Goal: Information Seeking & Learning: Understand process/instructions

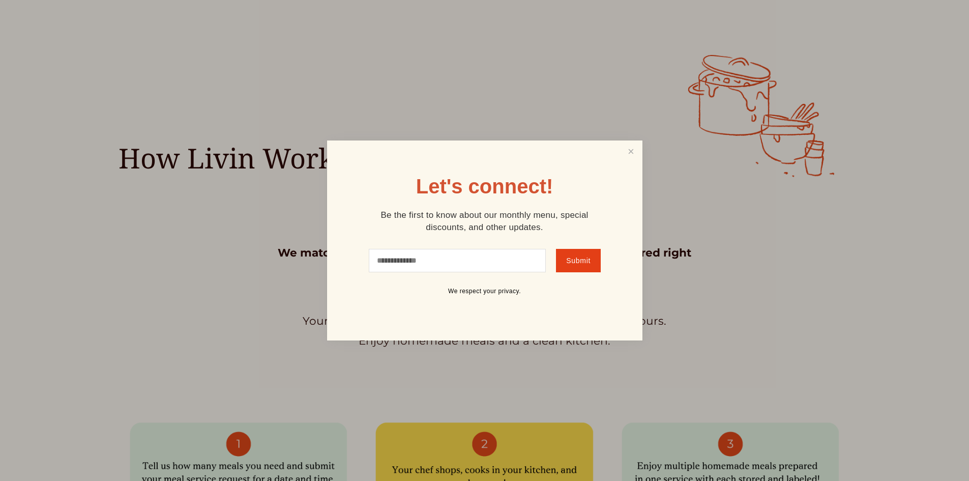
scroll to position [407, 0]
click at [623, 153] on link "Close" at bounding box center [630, 151] width 19 height 19
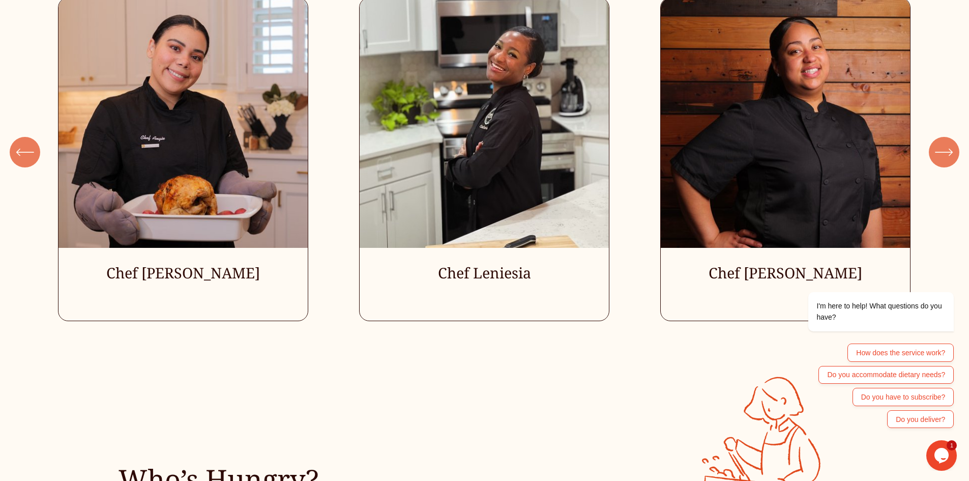
scroll to position [3235, 0]
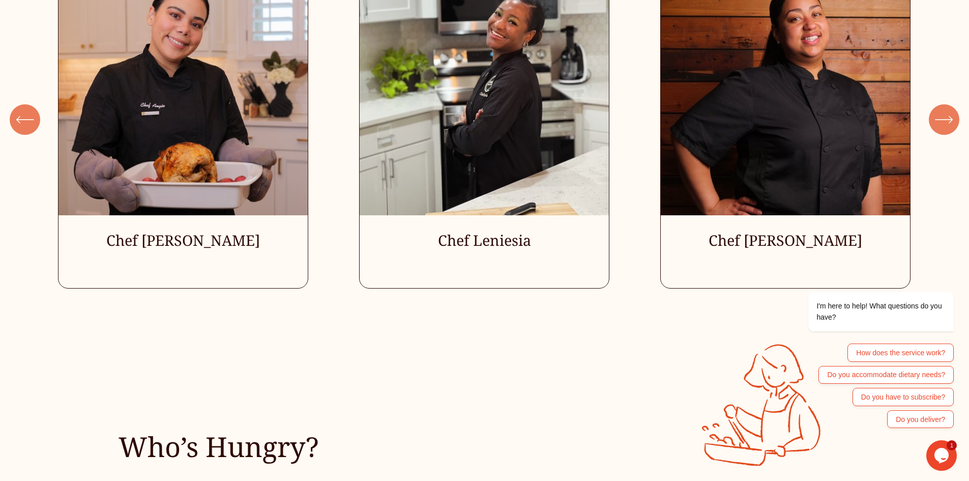
click at [948, 118] on icon "\a \a \a Next\a \a" at bounding box center [944, 119] width 18 height 18
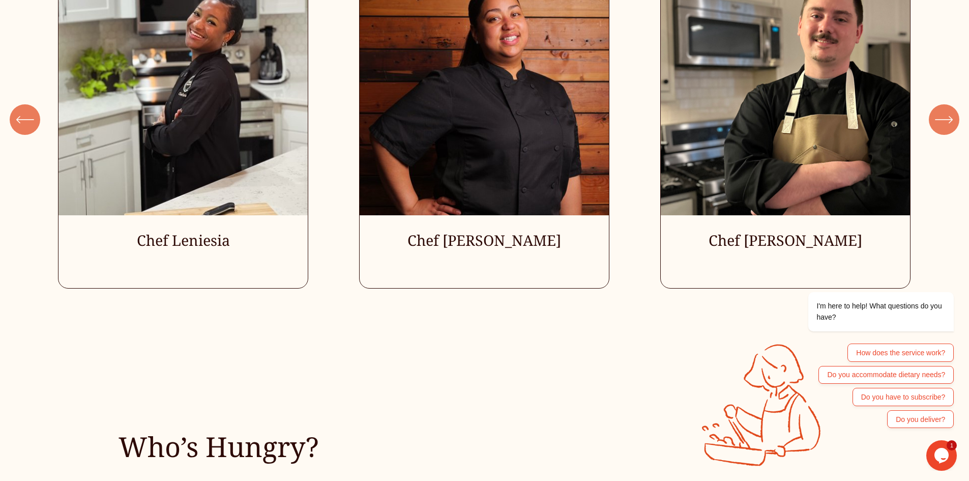
click at [943, 126] on icon "\a \a \a Next\a \a" at bounding box center [944, 119] width 18 height 18
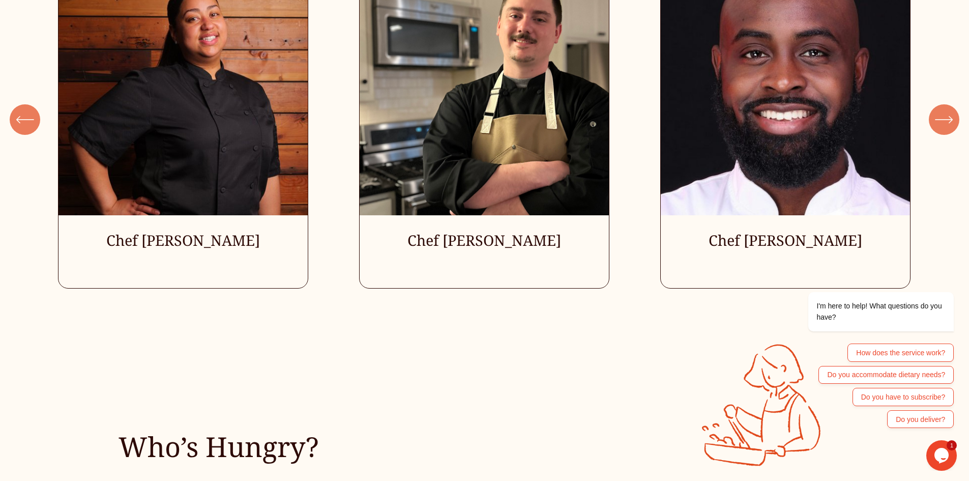
click at [943, 126] on icon "\a \a \a Next\a \a" at bounding box center [944, 119] width 18 height 18
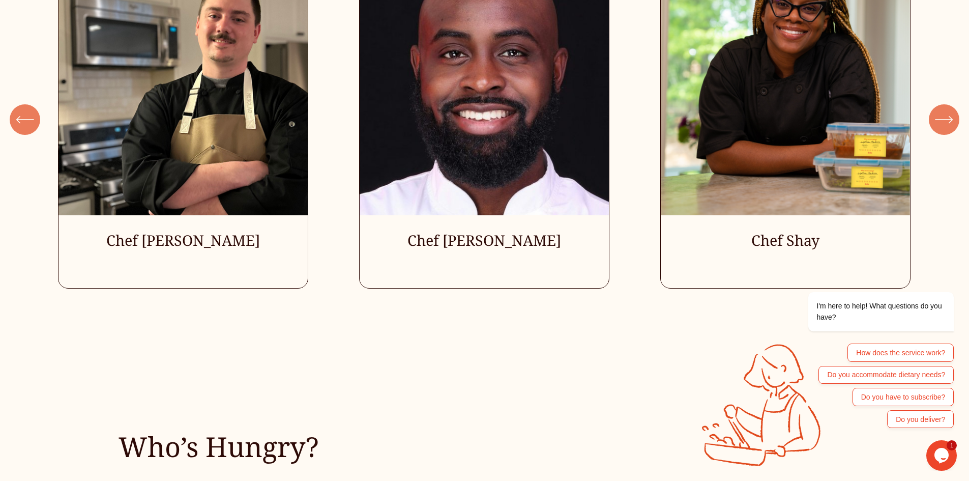
click at [943, 126] on icon "\a \a \a Next\a \a" at bounding box center [944, 119] width 18 height 18
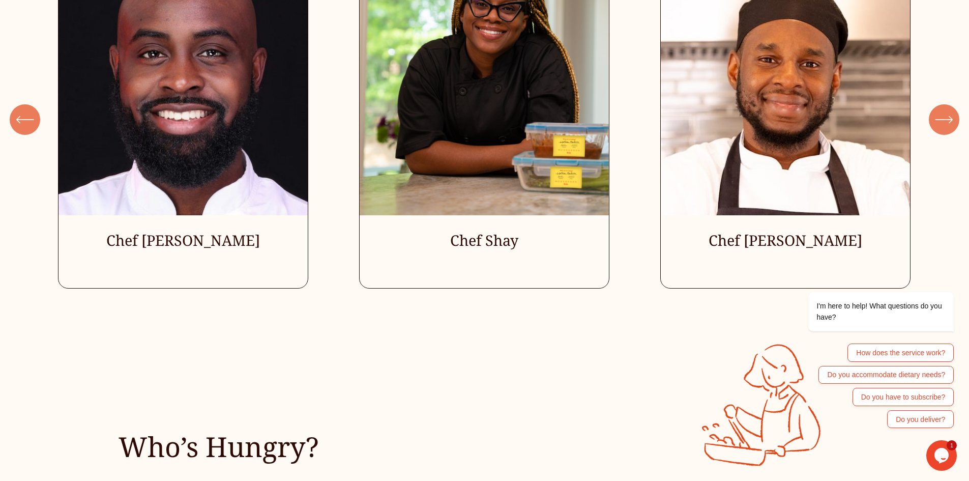
click at [943, 126] on icon "\a \a \a Next\a \a" at bounding box center [944, 119] width 18 height 18
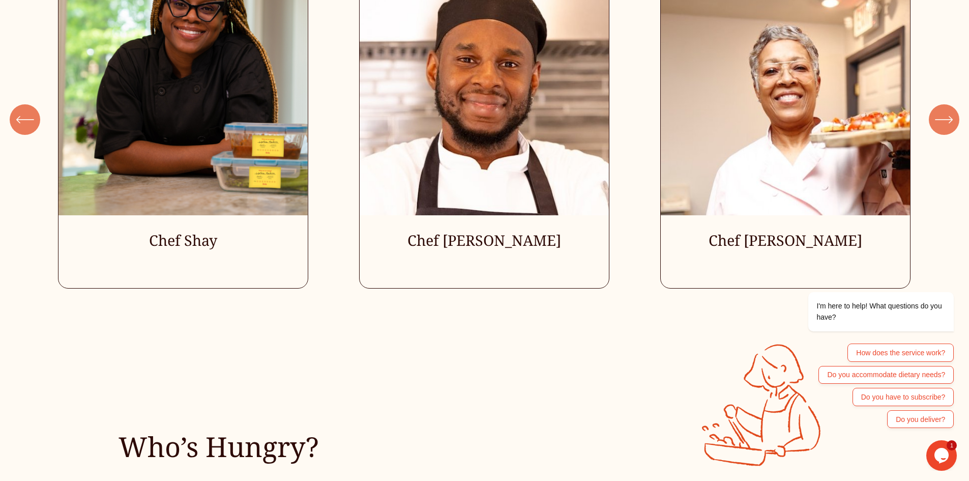
click at [943, 126] on icon "\a \a \a Next\a \a" at bounding box center [944, 119] width 18 height 18
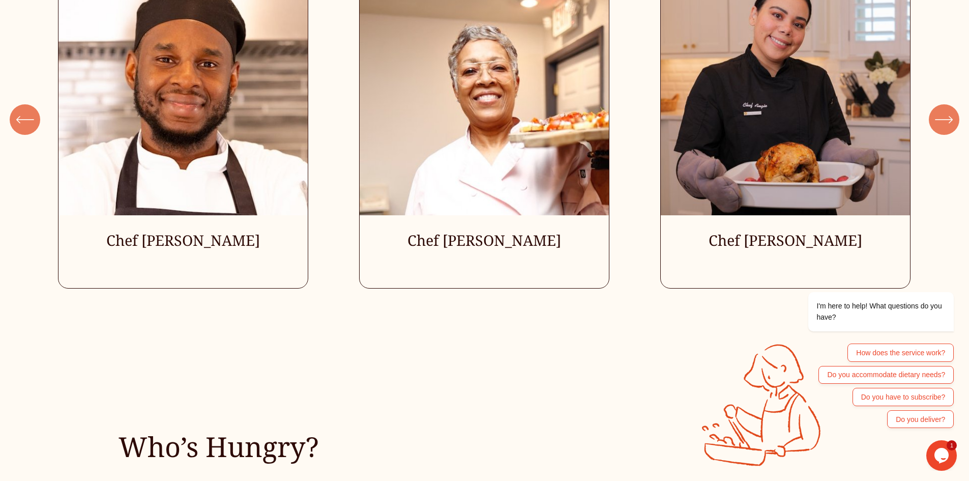
click at [943, 126] on icon "\a \a \a Next\a \a" at bounding box center [944, 119] width 18 height 18
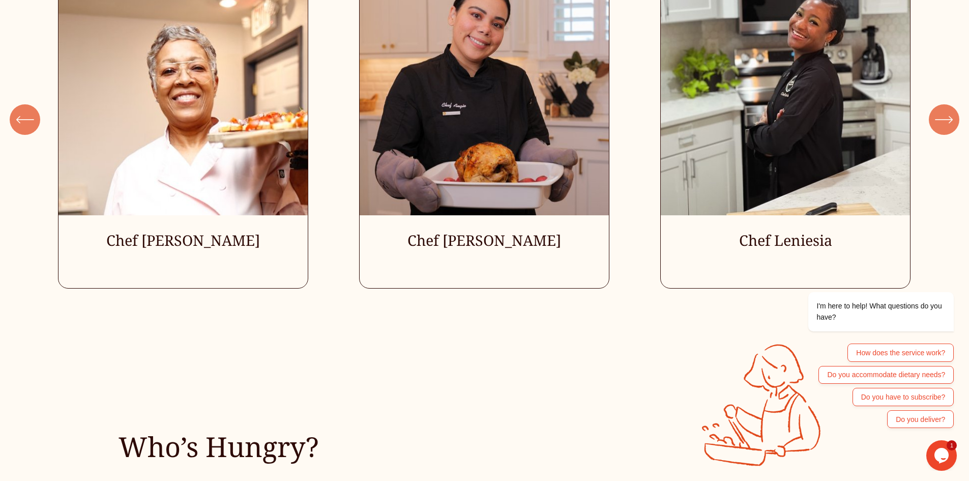
click at [943, 126] on icon "\a \a \a Next\a \a" at bounding box center [944, 119] width 18 height 18
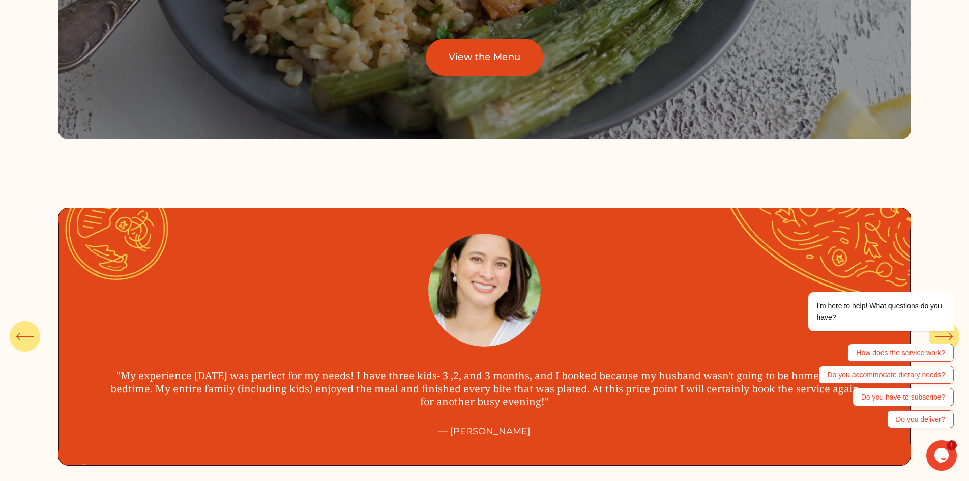
scroll to position [0, 0]
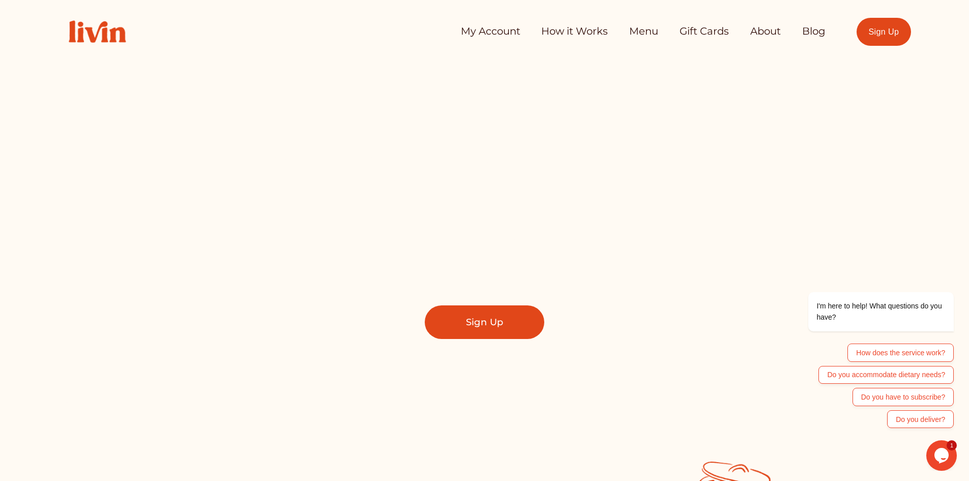
click at [557, 35] on link "How it Works" at bounding box center [574, 31] width 67 height 20
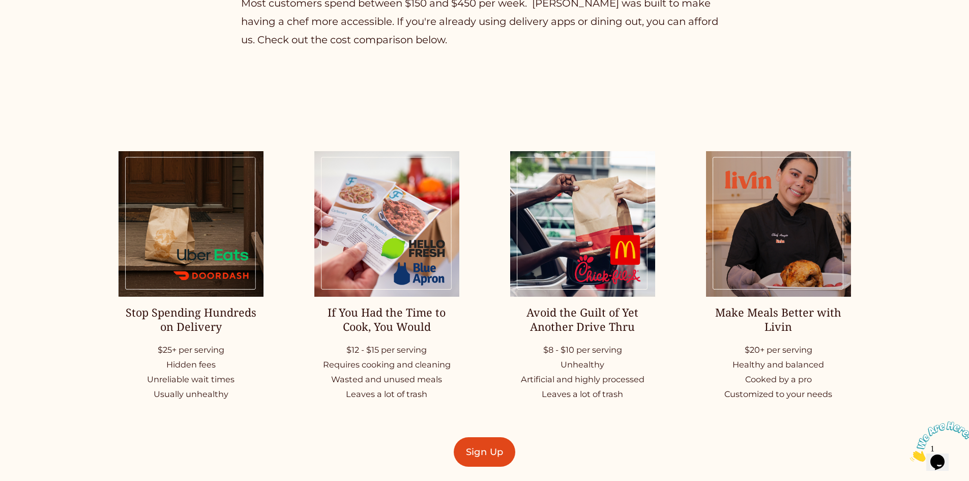
scroll to position [1425, 0]
